Goal: Navigation & Orientation: Find specific page/section

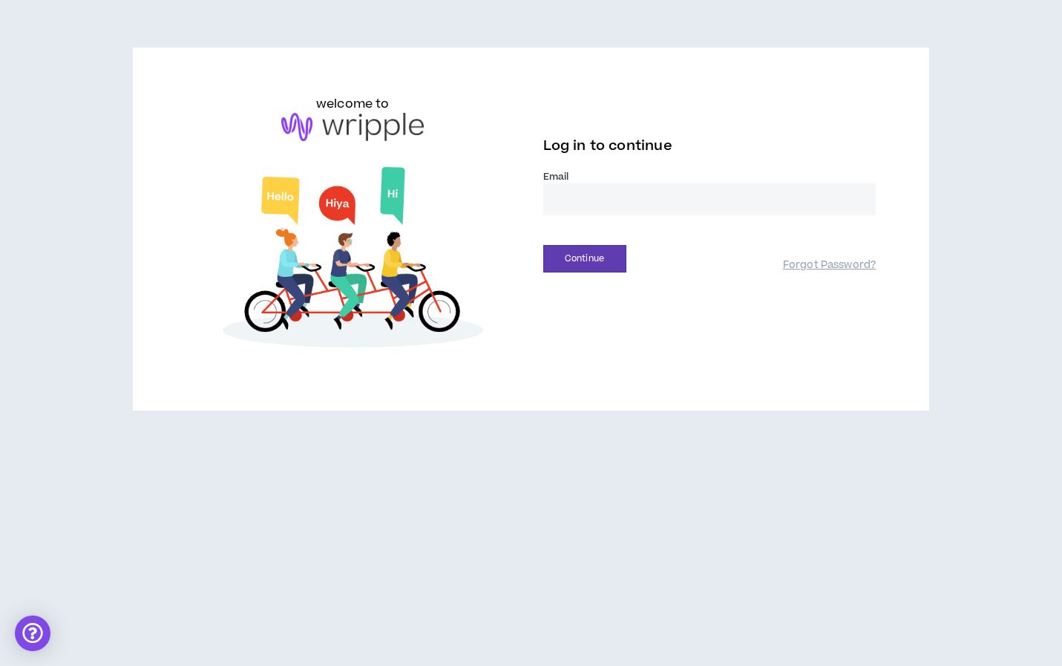
type input "**********"
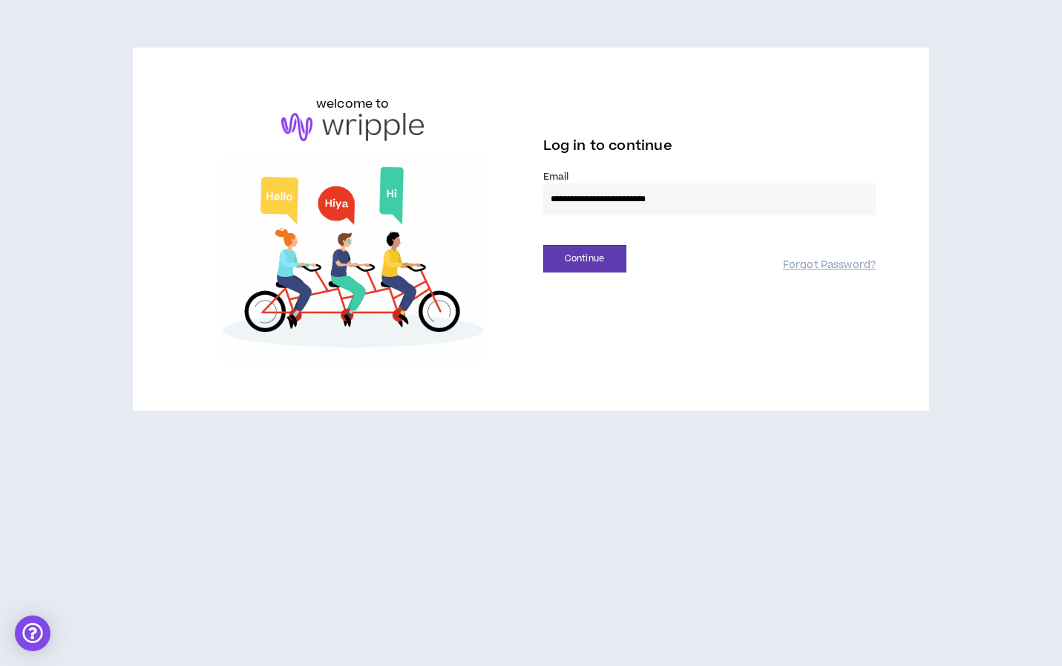
click at [584, 258] on button "Continue" at bounding box center [584, 258] width 83 height 27
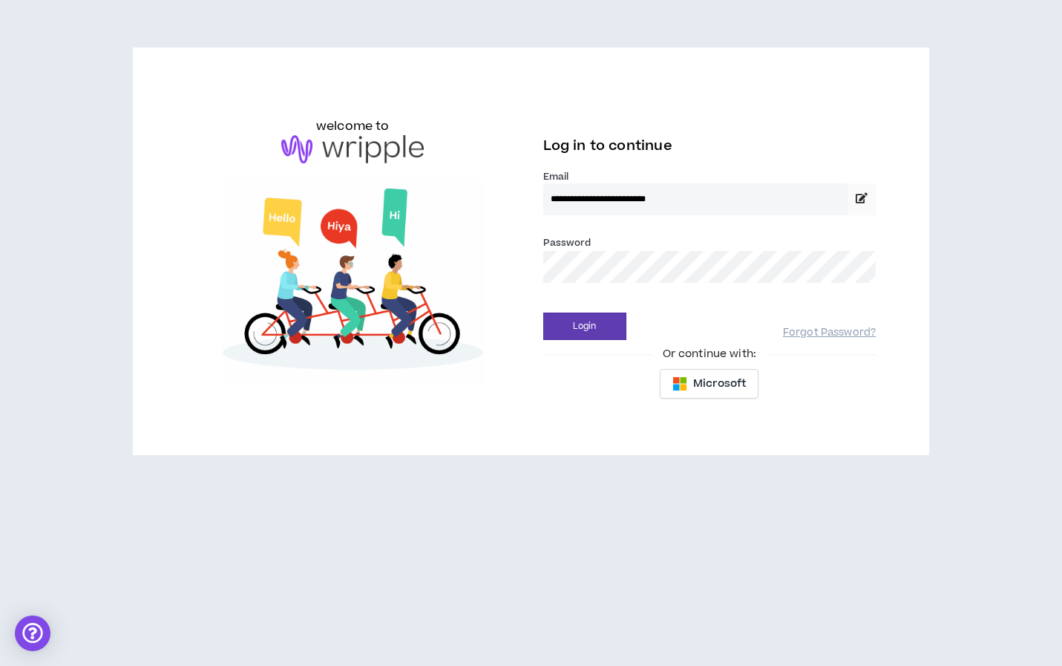
click at [857, 290] on div "Password *" at bounding box center [709, 264] width 333 height 60
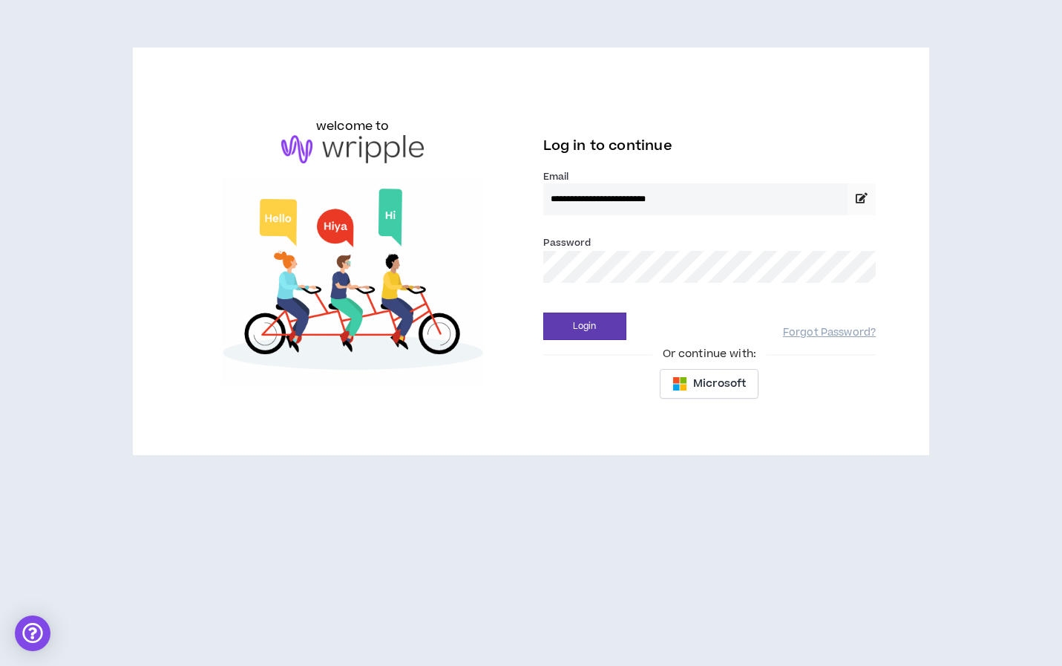
click at [584, 326] on button "Login" at bounding box center [584, 325] width 83 height 27
click at [570, 389] on div "Microsoft" at bounding box center [709, 384] width 333 height 30
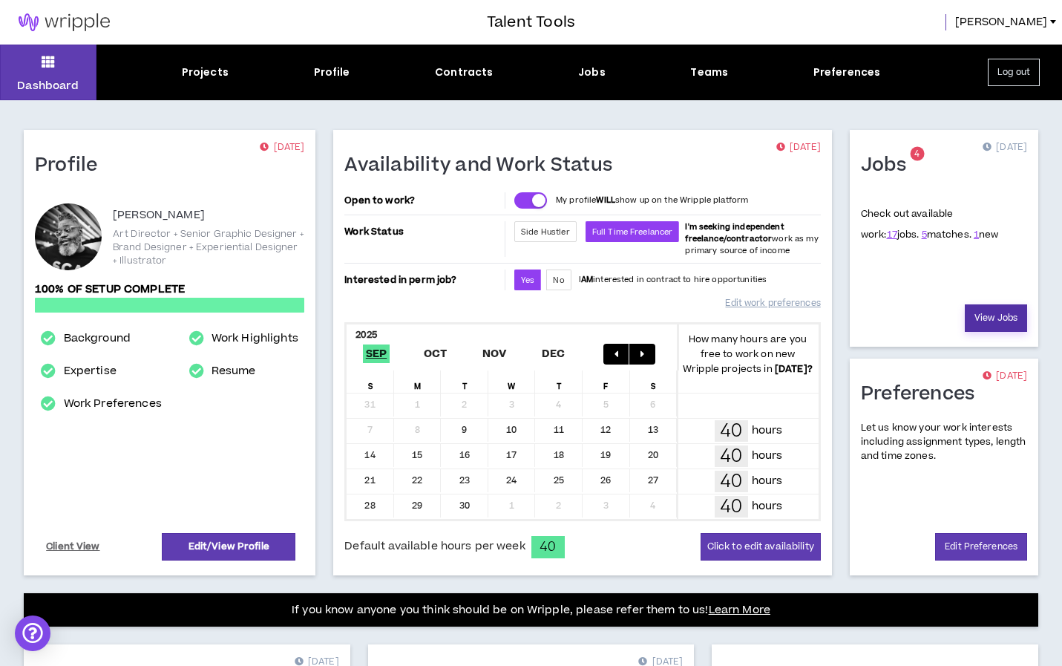
click at [1002, 316] on link "View Jobs" at bounding box center [996, 317] width 62 height 27
